Goal: Task Accomplishment & Management: Manage account settings

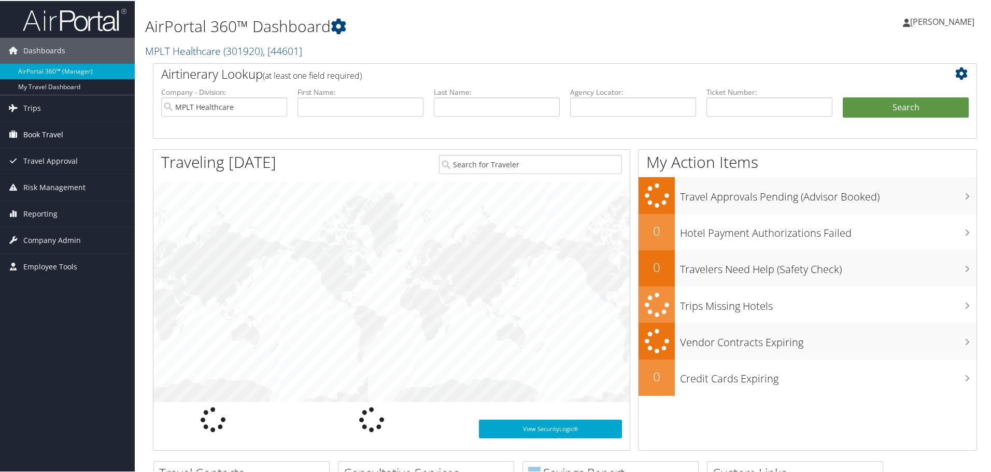
click at [68, 131] on link "Book Travel" at bounding box center [67, 134] width 135 height 26
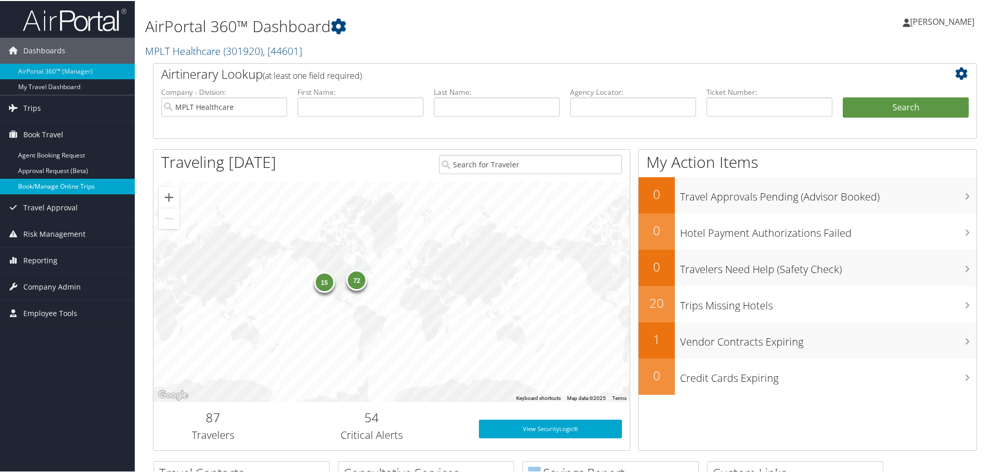
click at [65, 187] on link "Book/Manage Online Trips" at bounding box center [67, 186] width 135 height 16
click at [82, 183] on link "Book/Manage Online Trips" at bounding box center [67, 186] width 135 height 16
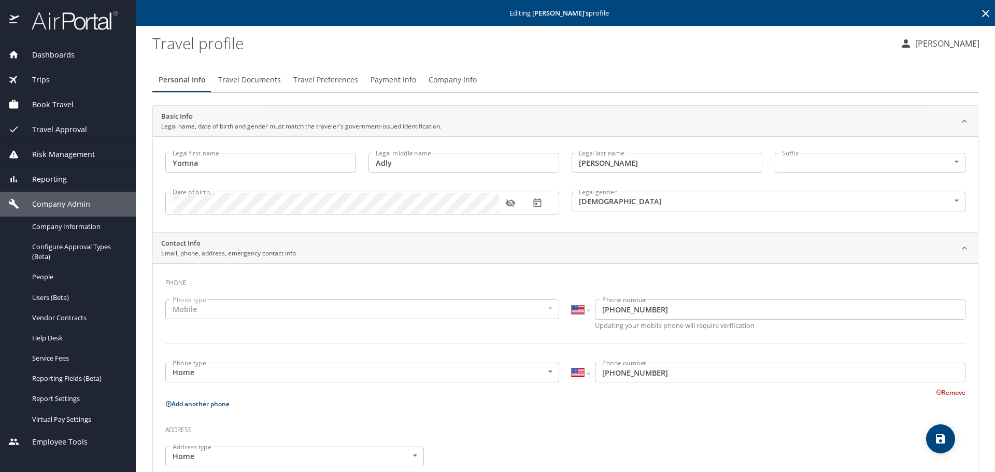
select select "US"
click at [980, 19] on icon at bounding box center [986, 13] width 12 height 12
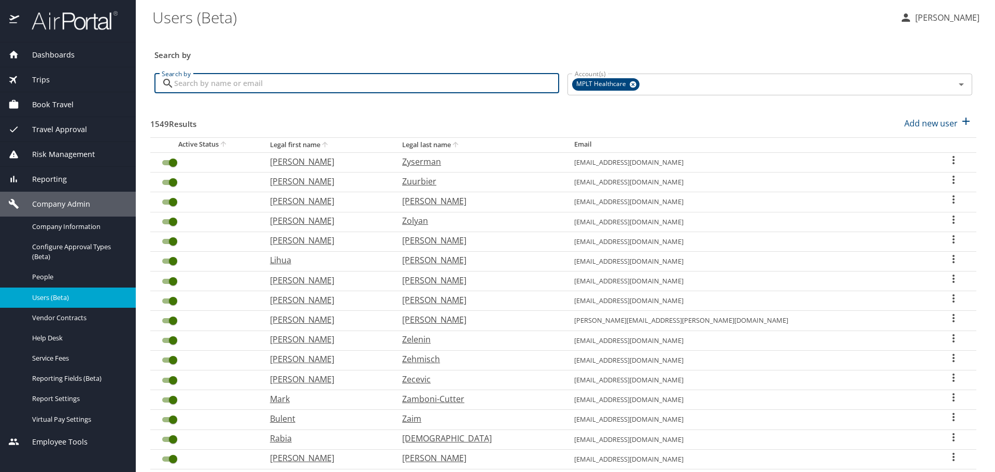
click at [513, 83] on input "Search by" at bounding box center [366, 84] width 385 height 20
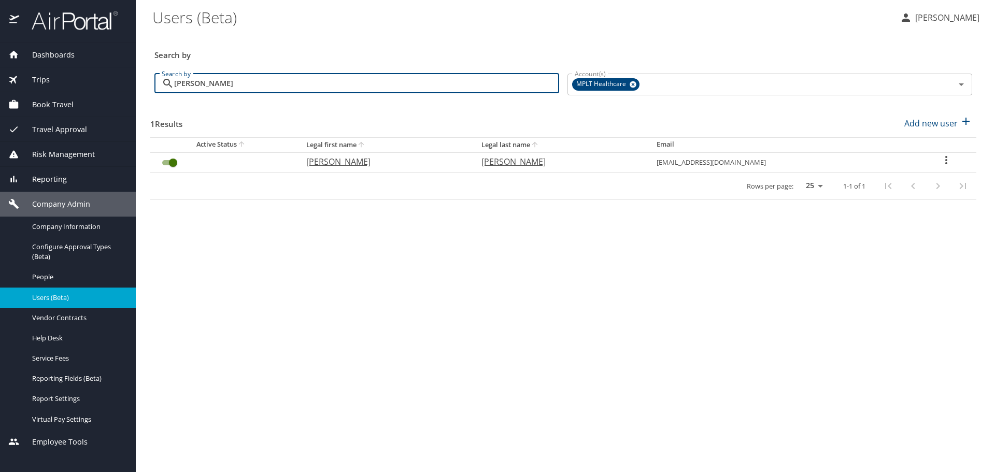
type input "rhodes"
click at [324, 161] on p "Vicki" at bounding box center [383, 161] width 154 height 12
select select "US"
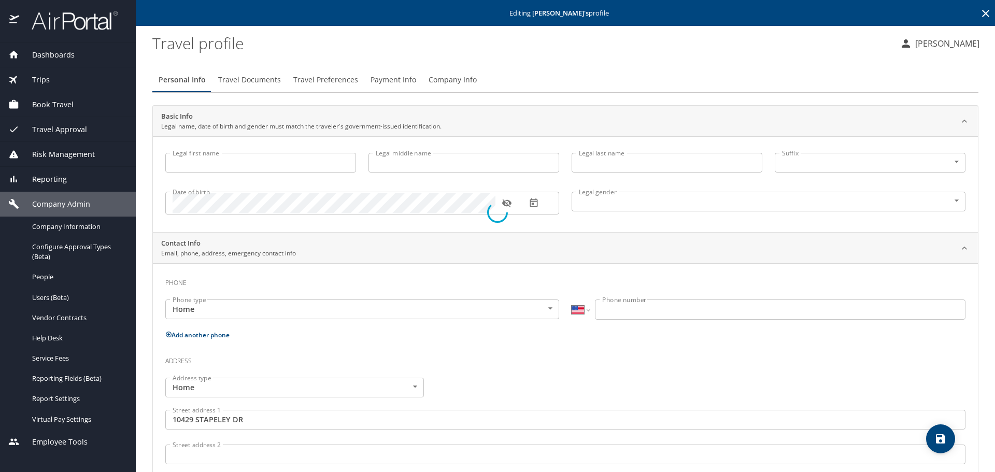
type input "Vicki"
type input "Lynn"
type input "Rhodes"
type input "Female"
type input "United States of America"
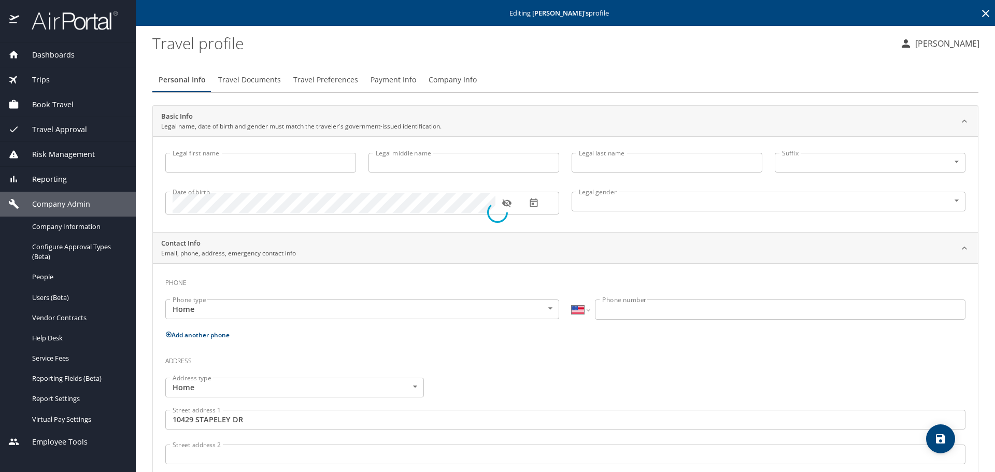
type input "Florida"
select select "US"
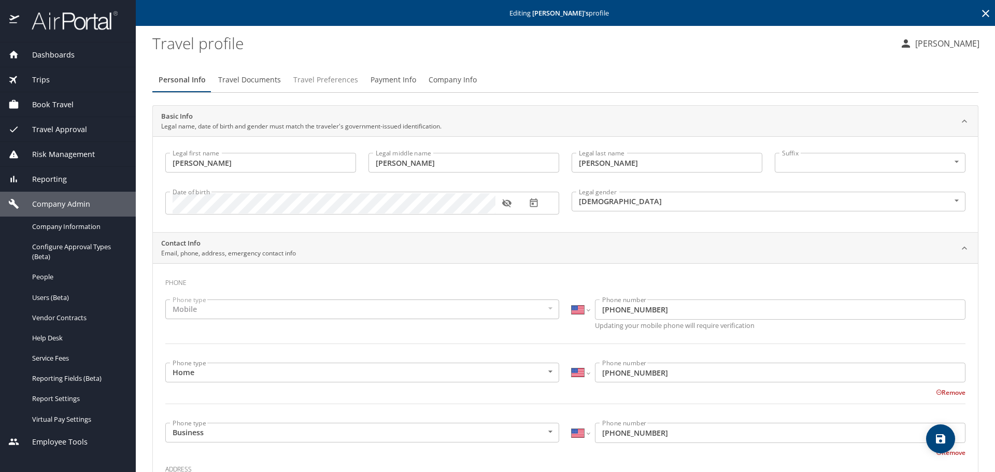
click at [328, 81] on span "Travel Preferences" at bounding box center [325, 80] width 65 height 13
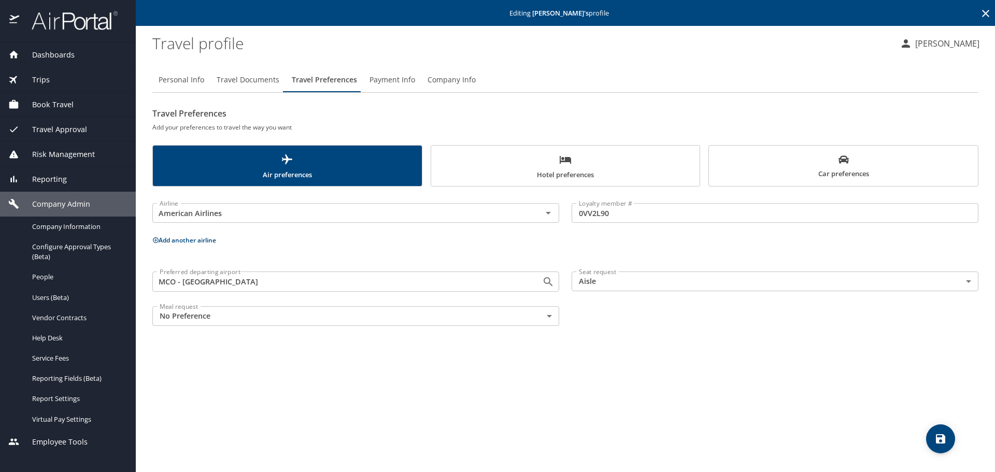
click at [504, 149] on button "Hotel preferences" at bounding box center [566, 165] width 270 height 41
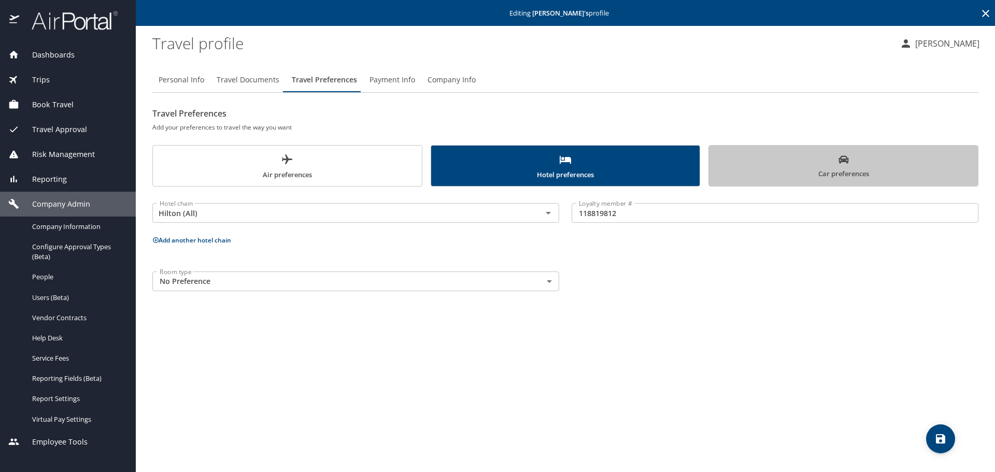
click at [714, 169] on button "Car preferences" at bounding box center [844, 165] width 270 height 41
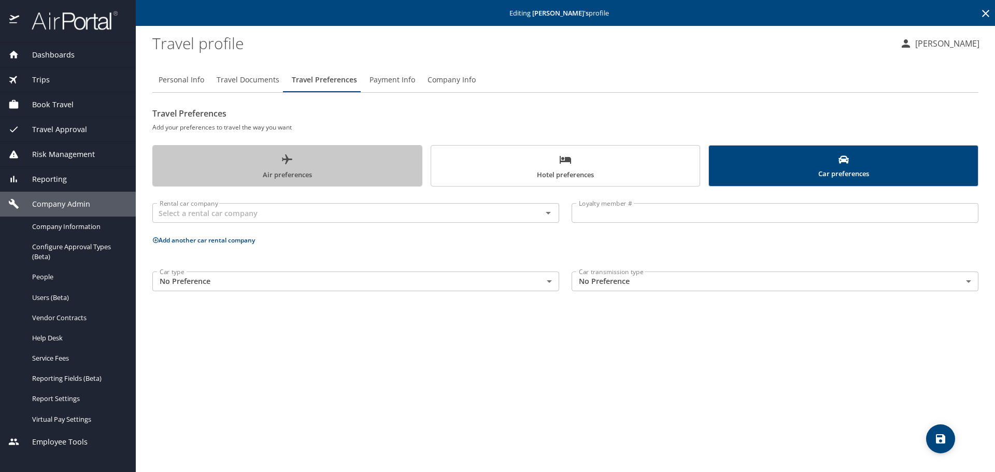
click at [356, 162] on span "Air preferences" at bounding box center [287, 166] width 257 height 27
